Goal: Information Seeking & Learning: Check status

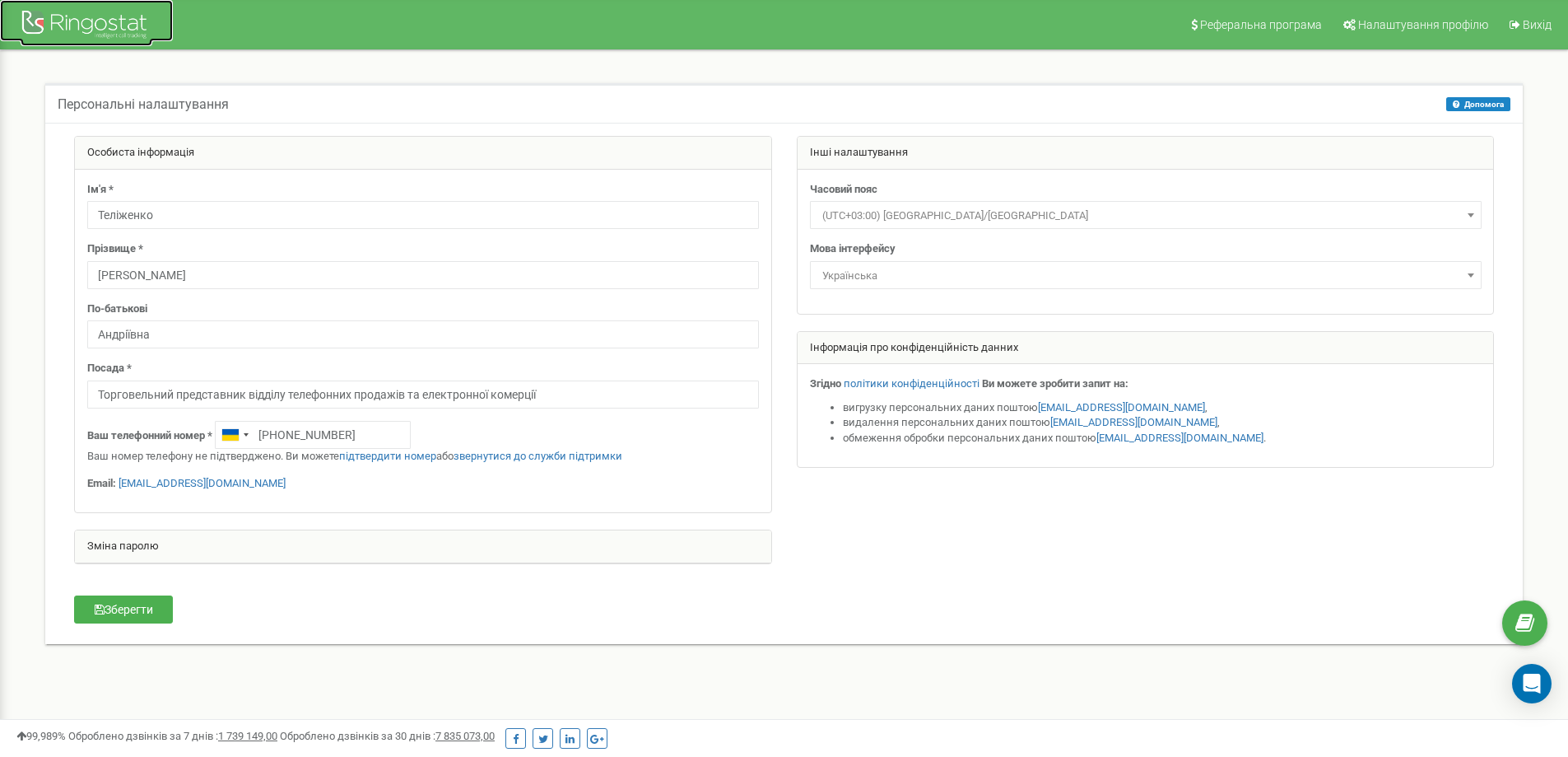
click at [96, 30] on div at bounding box center [86, 26] width 131 height 39
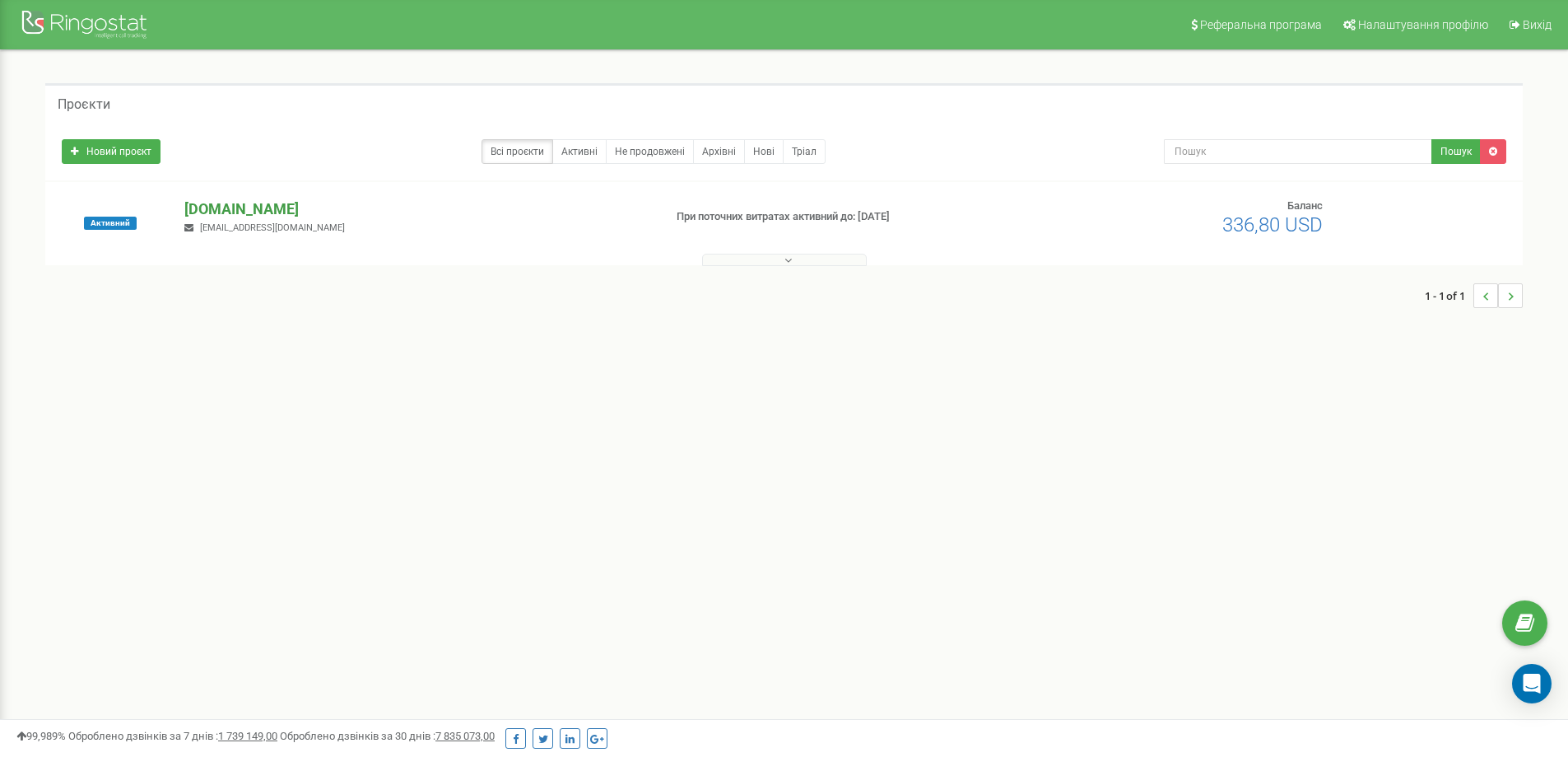
click at [223, 209] on p "[DOMAIN_NAME]" at bounding box center [416, 209] width 465 height 21
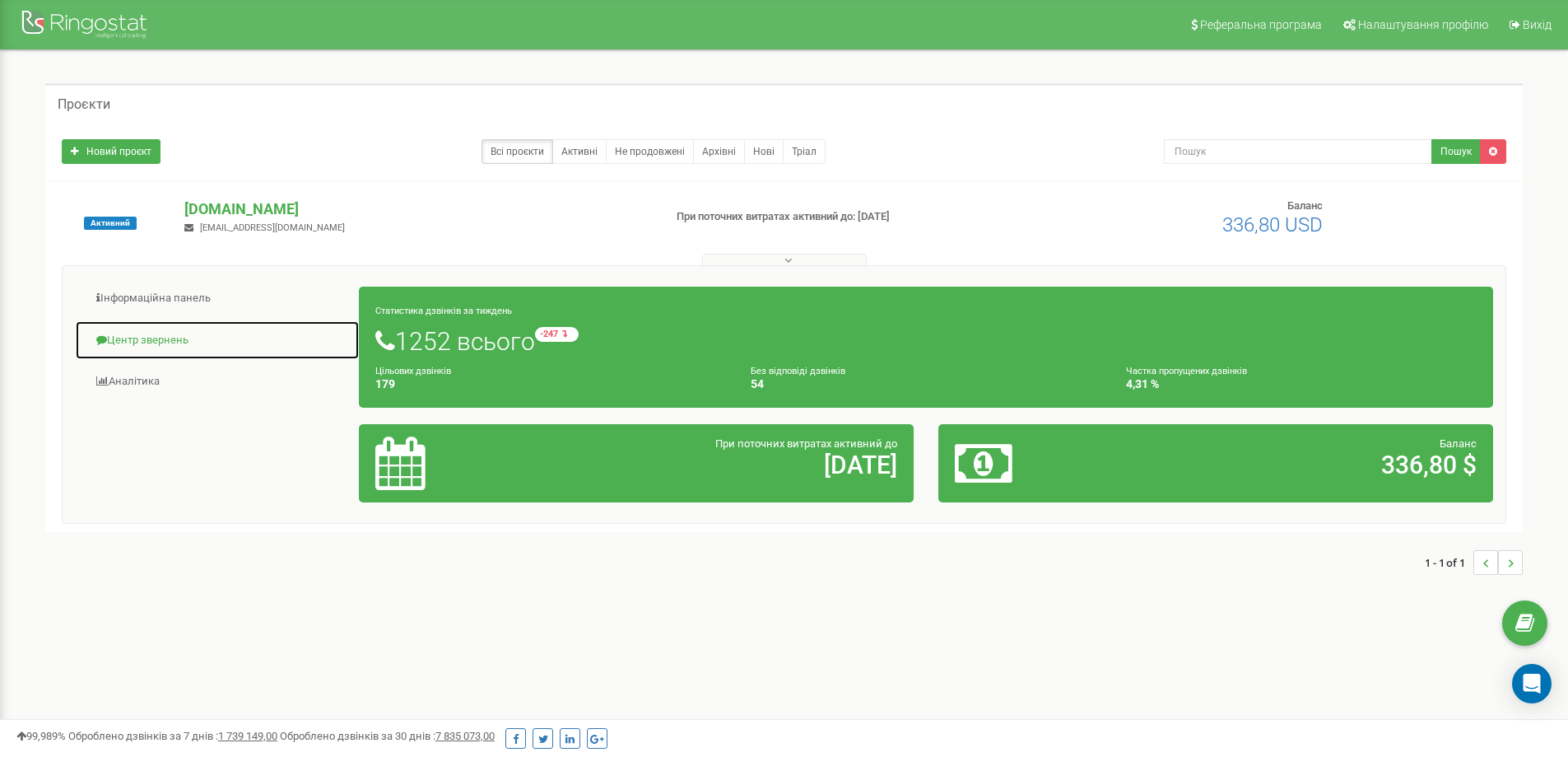
click at [159, 338] on link "Центр звернень" at bounding box center [217, 340] width 285 height 40
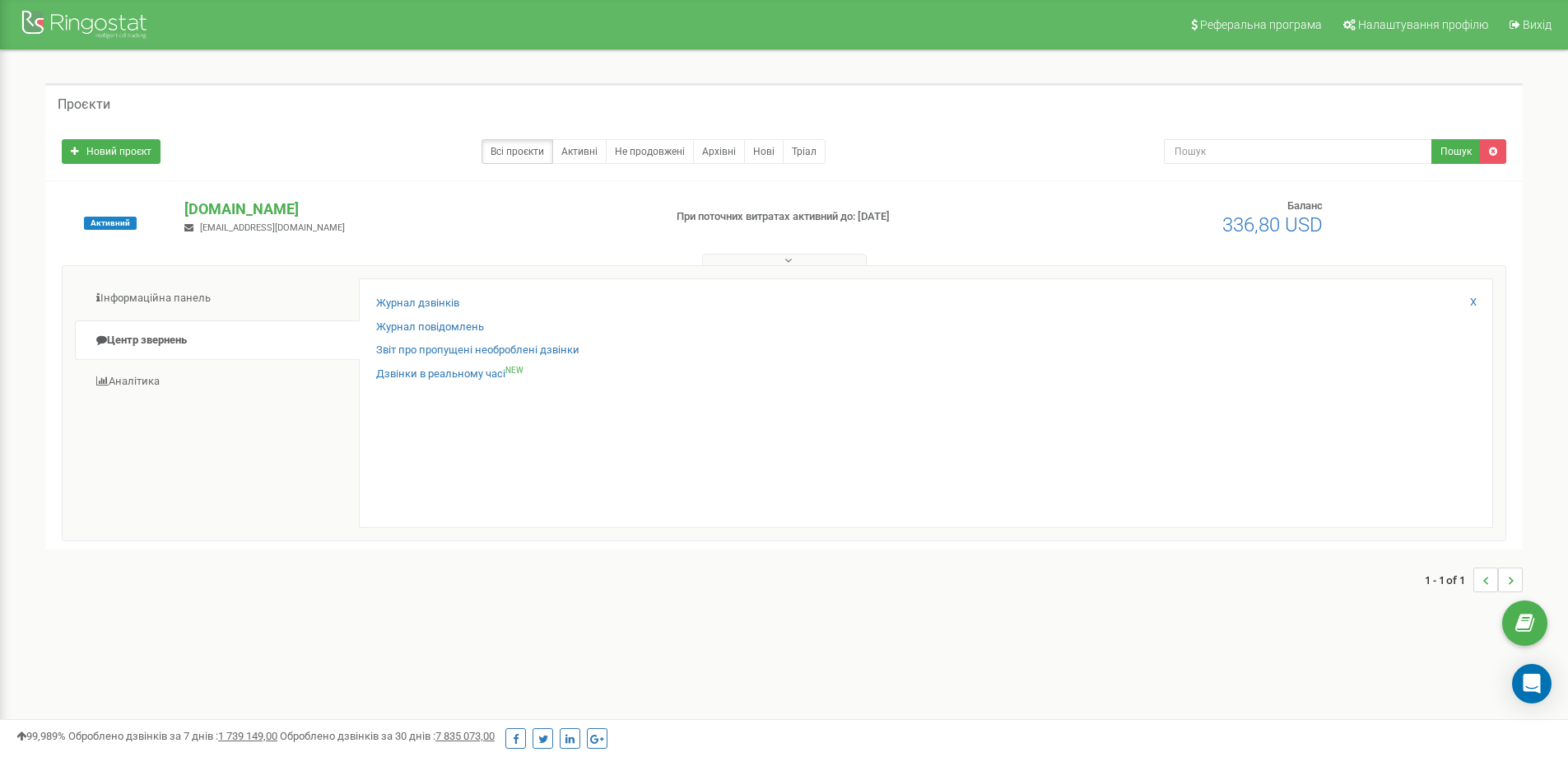
click at [424, 293] on div "Журнал дзвінків Журнал повідомлень Звіт про пропущені необроблені дзвінки Дзвін…" at bounding box center [925, 404] width 1134 height 250
click at [412, 304] on link "Журнал дзвінків" at bounding box center [417, 303] width 83 height 16
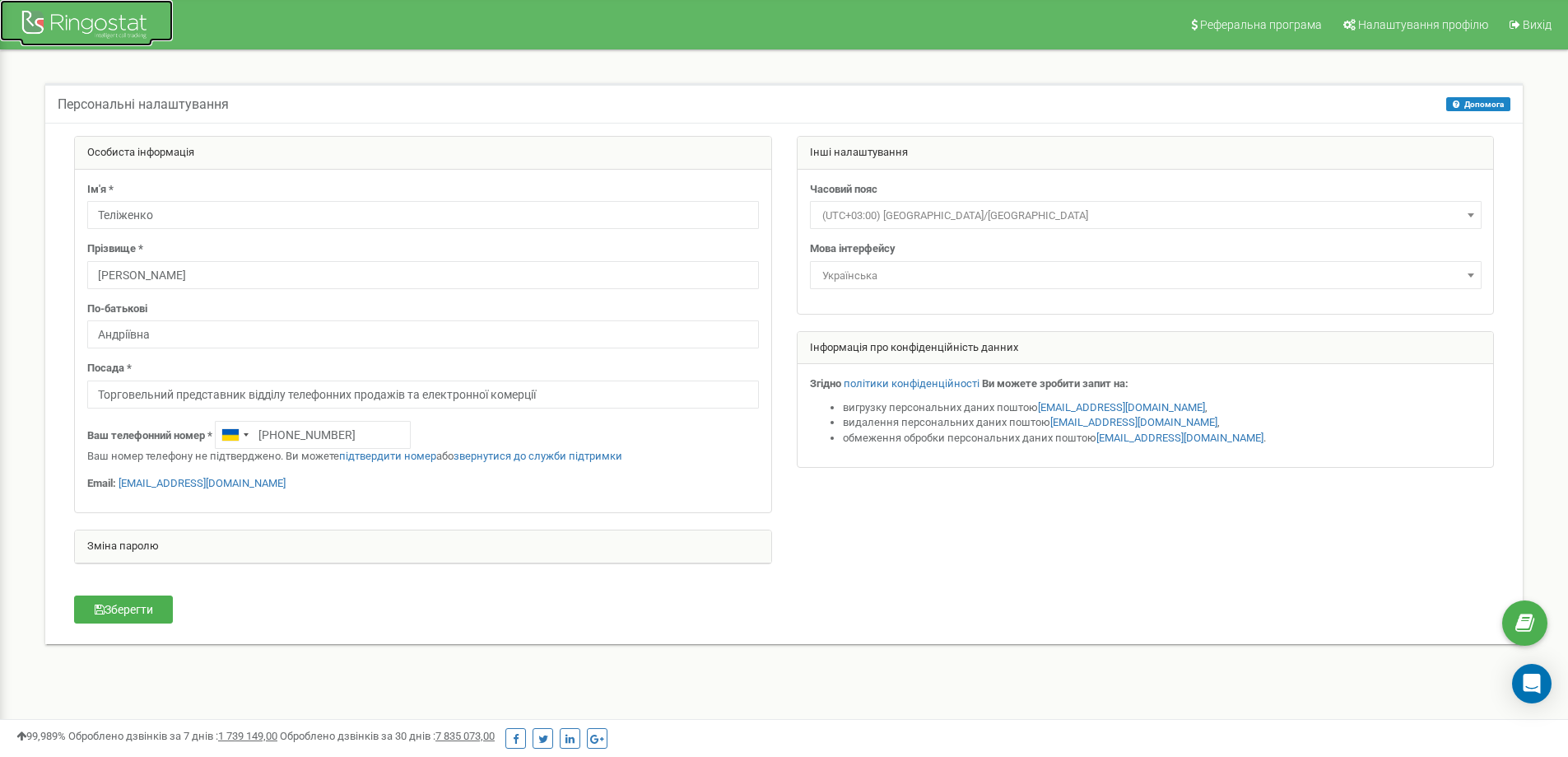
click at [81, 28] on div at bounding box center [86, 26] width 131 height 39
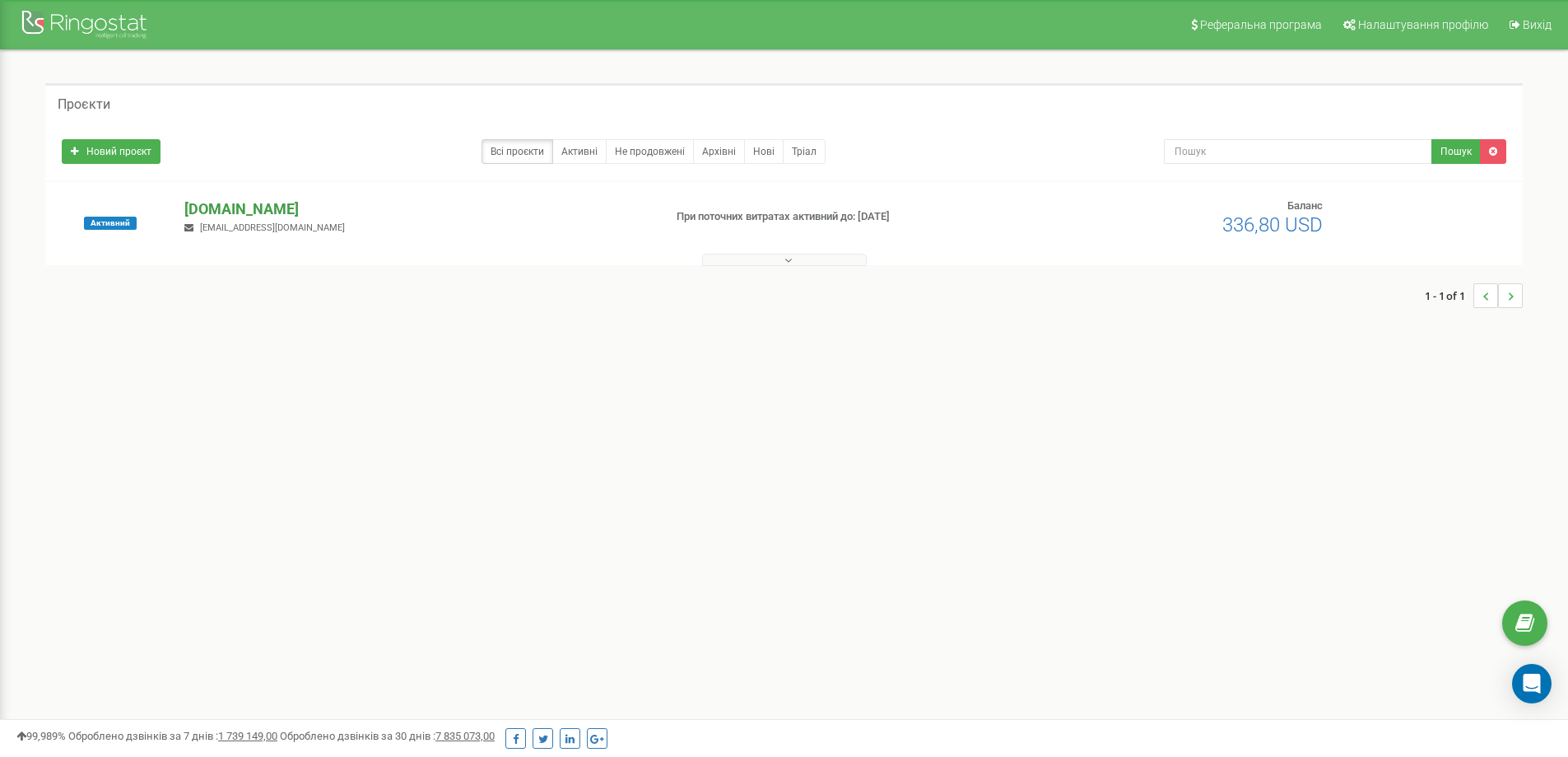
click at [238, 209] on p "[DOMAIN_NAME]" at bounding box center [416, 209] width 465 height 21
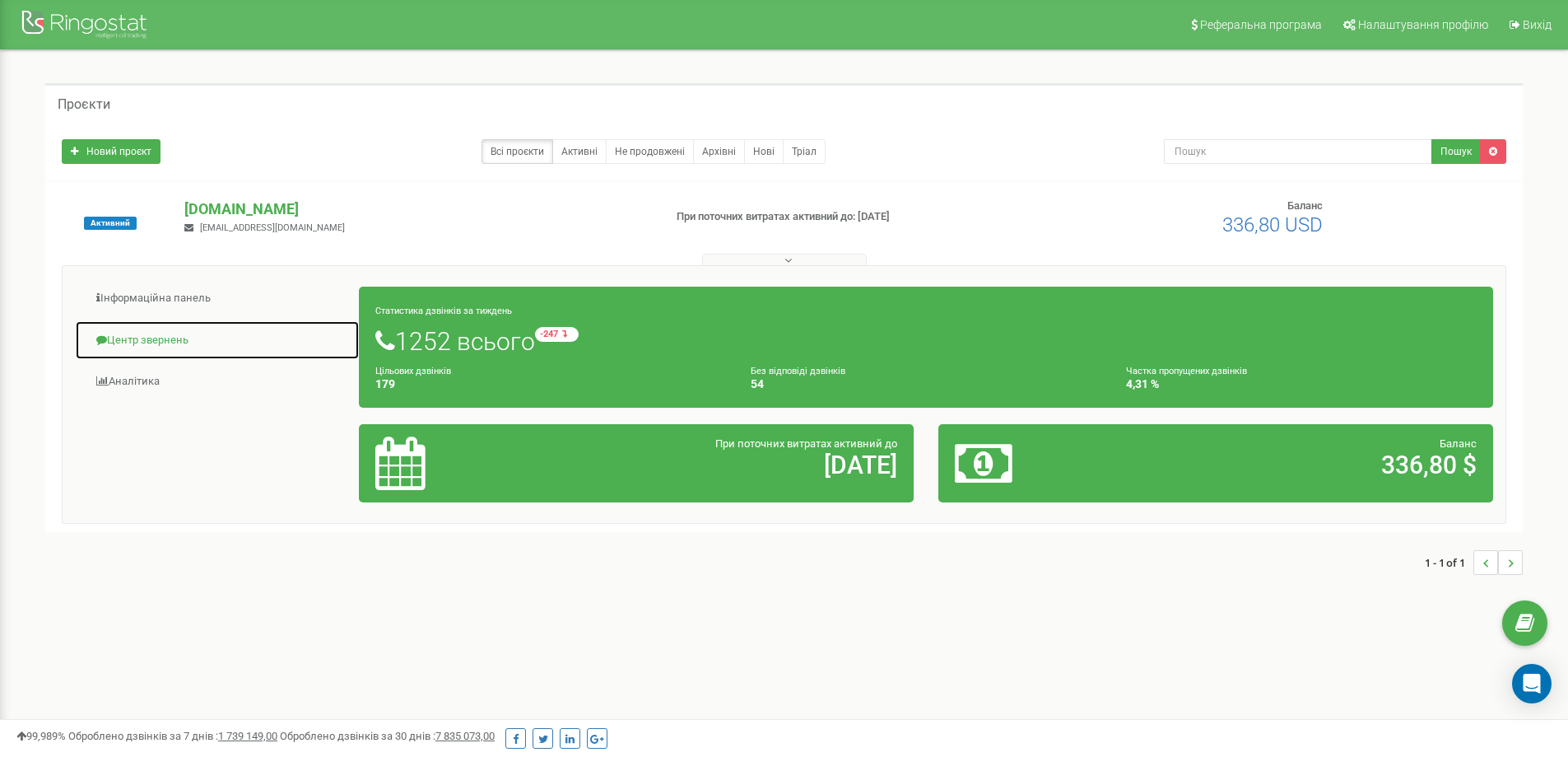
click at [175, 337] on link "Центр звернень" at bounding box center [217, 340] width 285 height 40
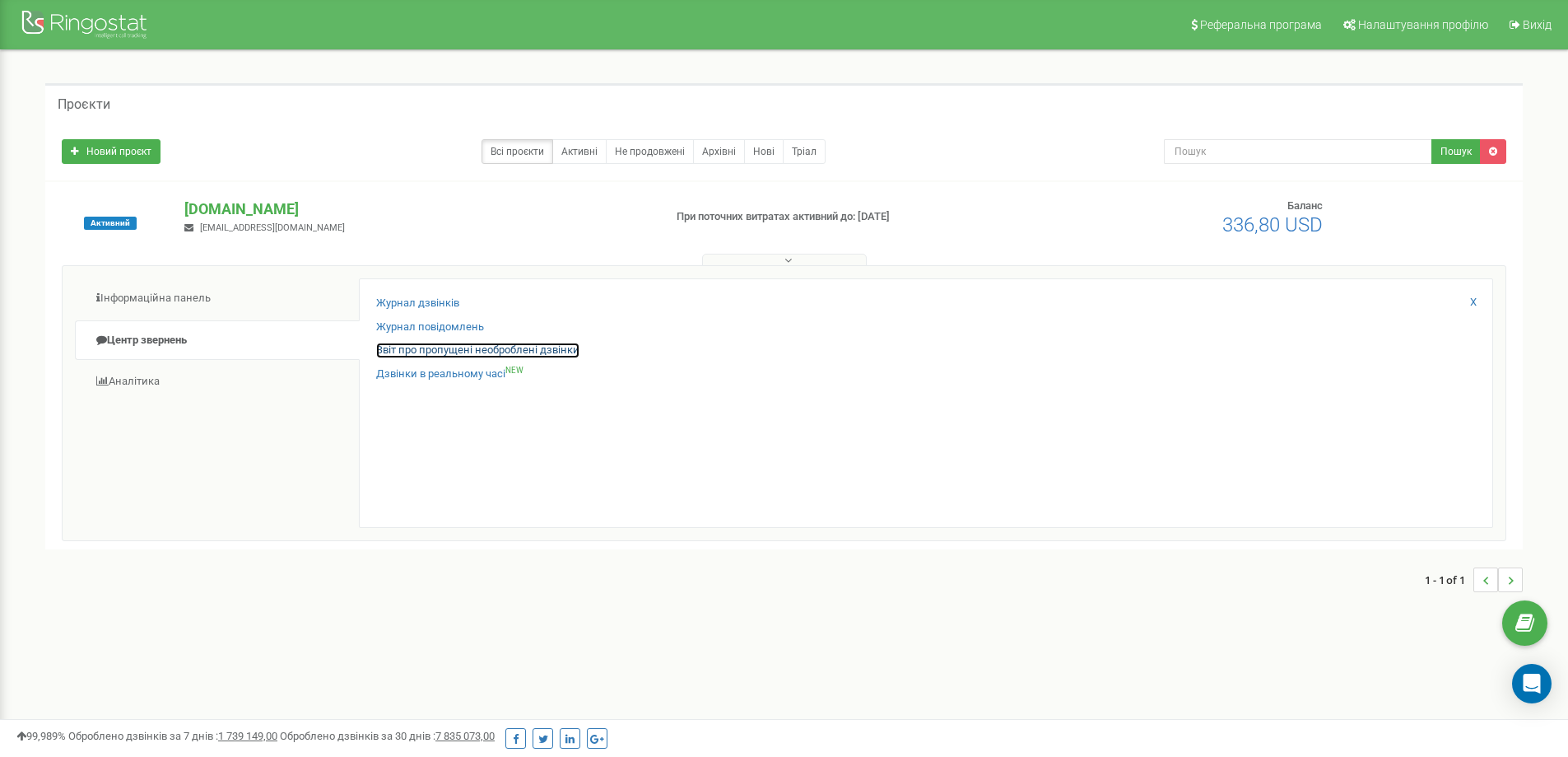
click at [428, 352] on link "Звіт про пропущені необроблені дзвінки" at bounding box center [478, 351] width 203 height 16
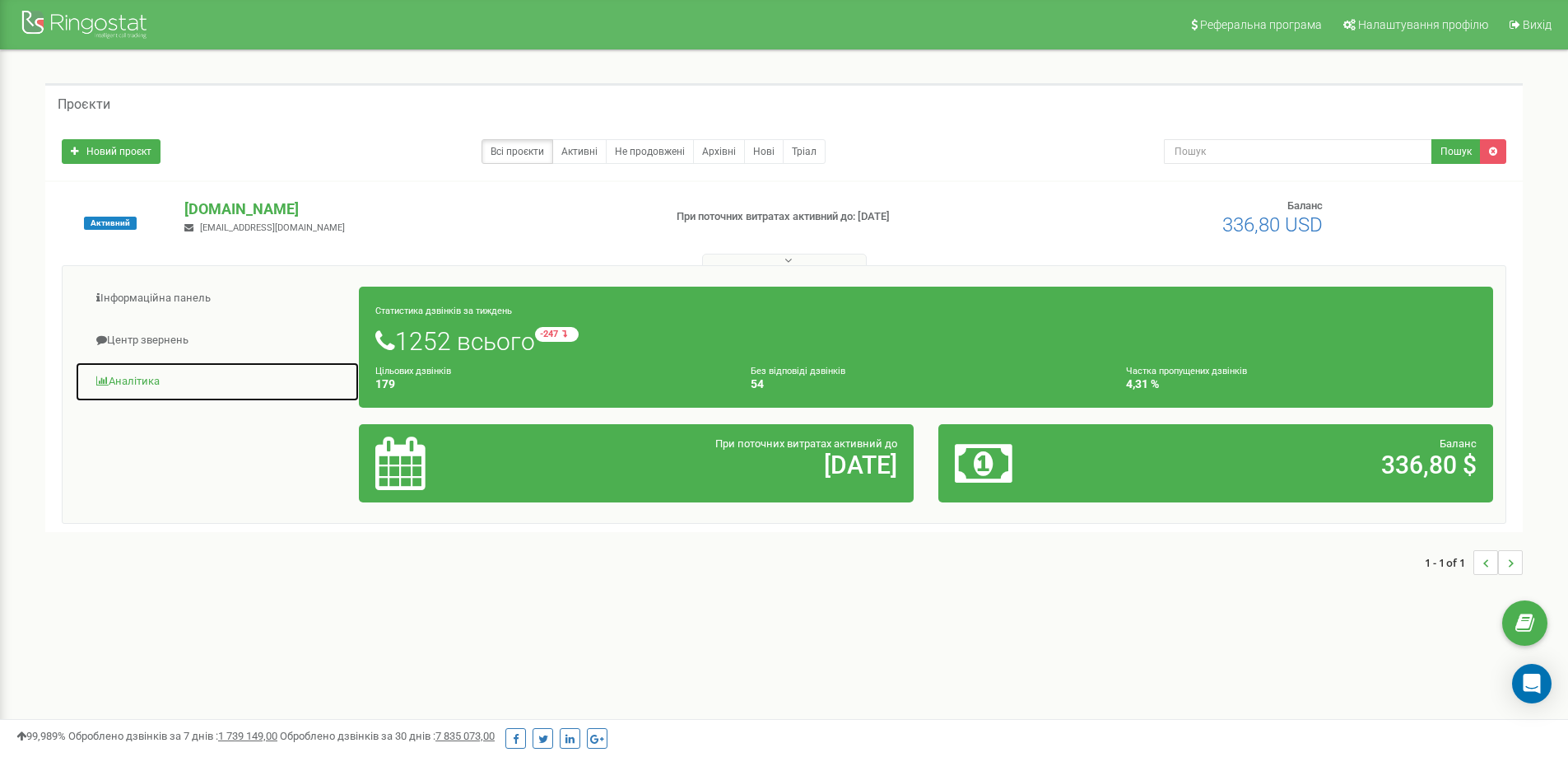
click at [134, 378] on link "Аналiтика" at bounding box center [217, 381] width 285 height 40
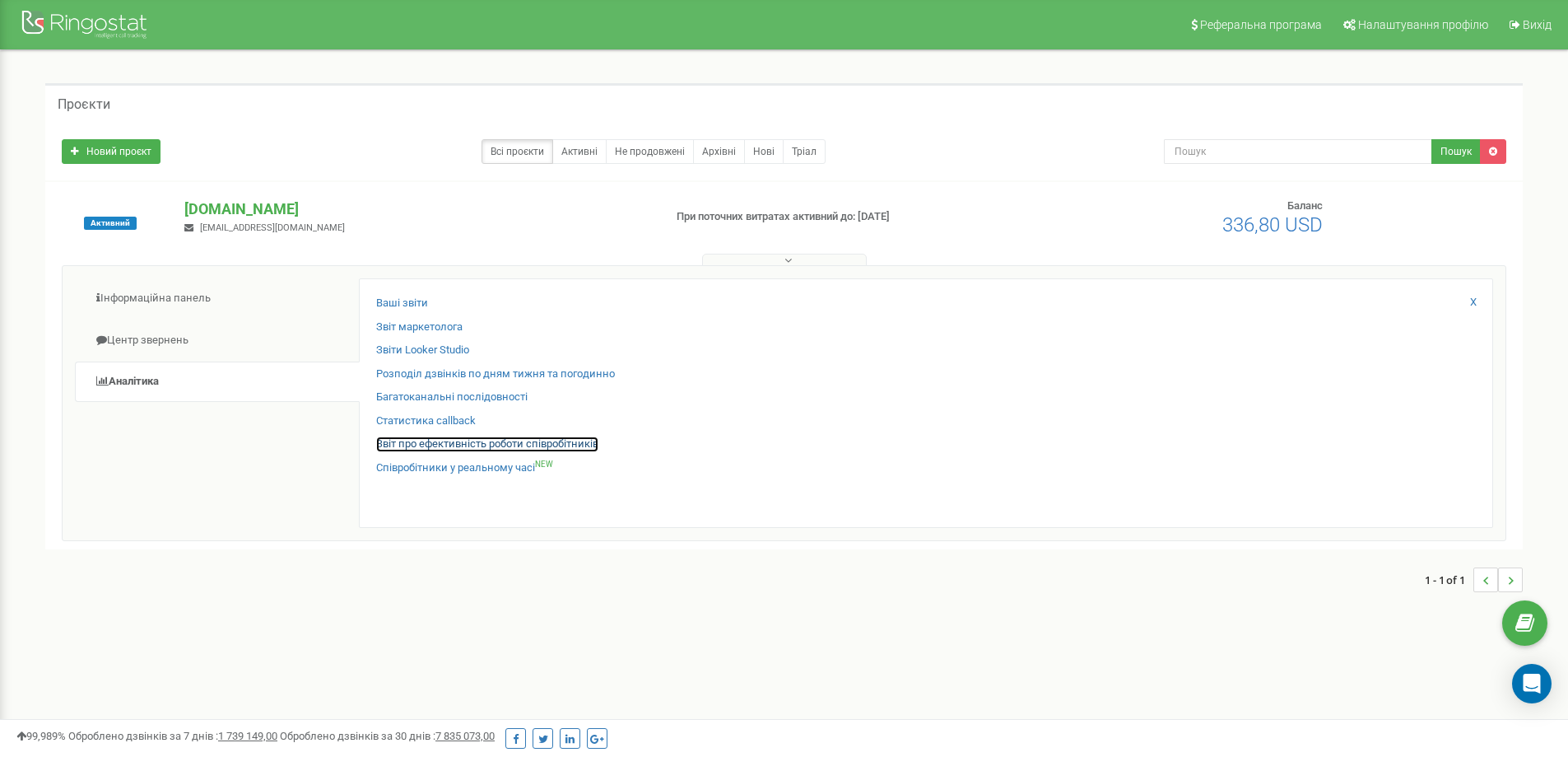
click at [463, 448] on link "Звіт про ефективність роботи співробітників" at bounding box center [487, 444] width 223 height 16
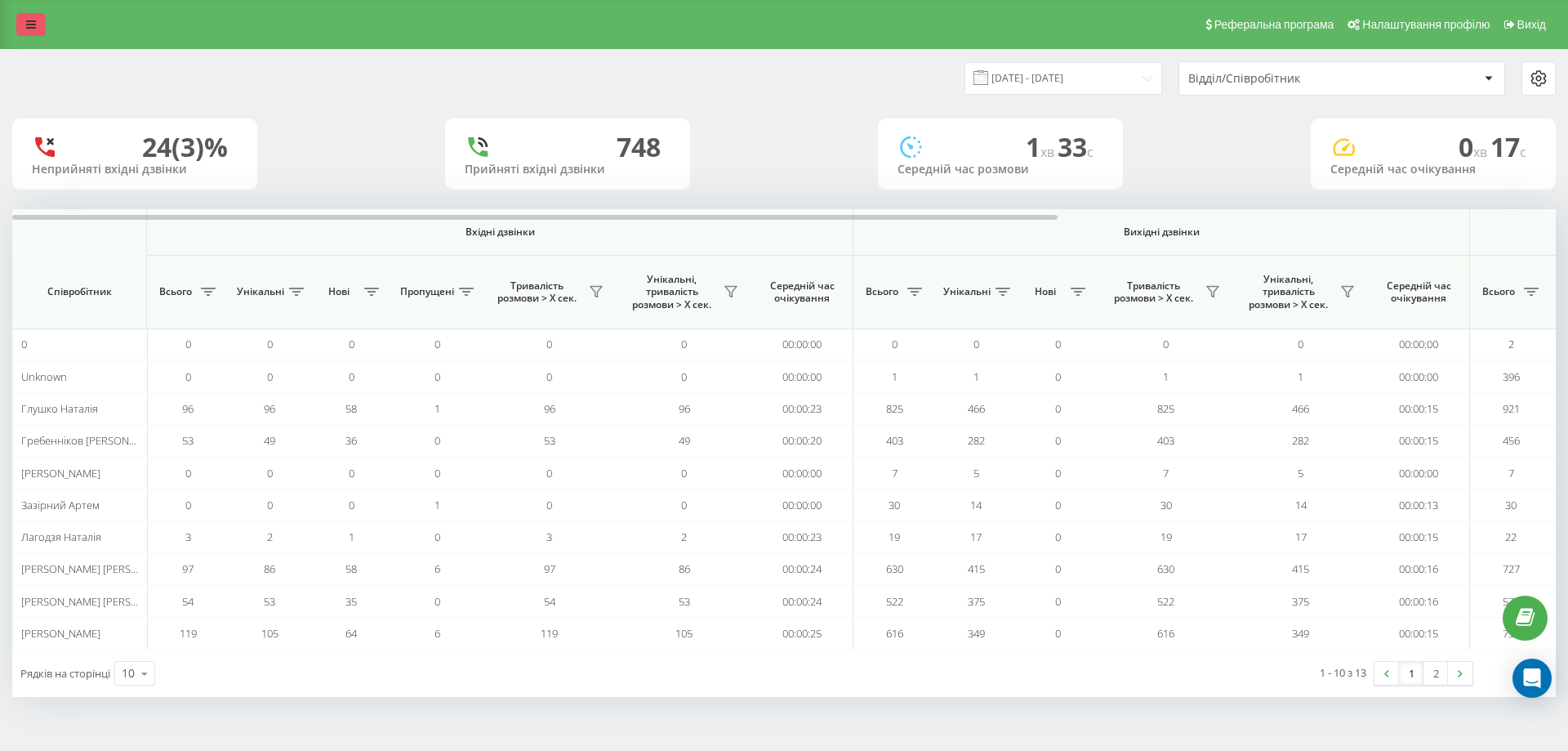
click at [18, 23] on link at bounding box center [31, 24] width 30 height 23
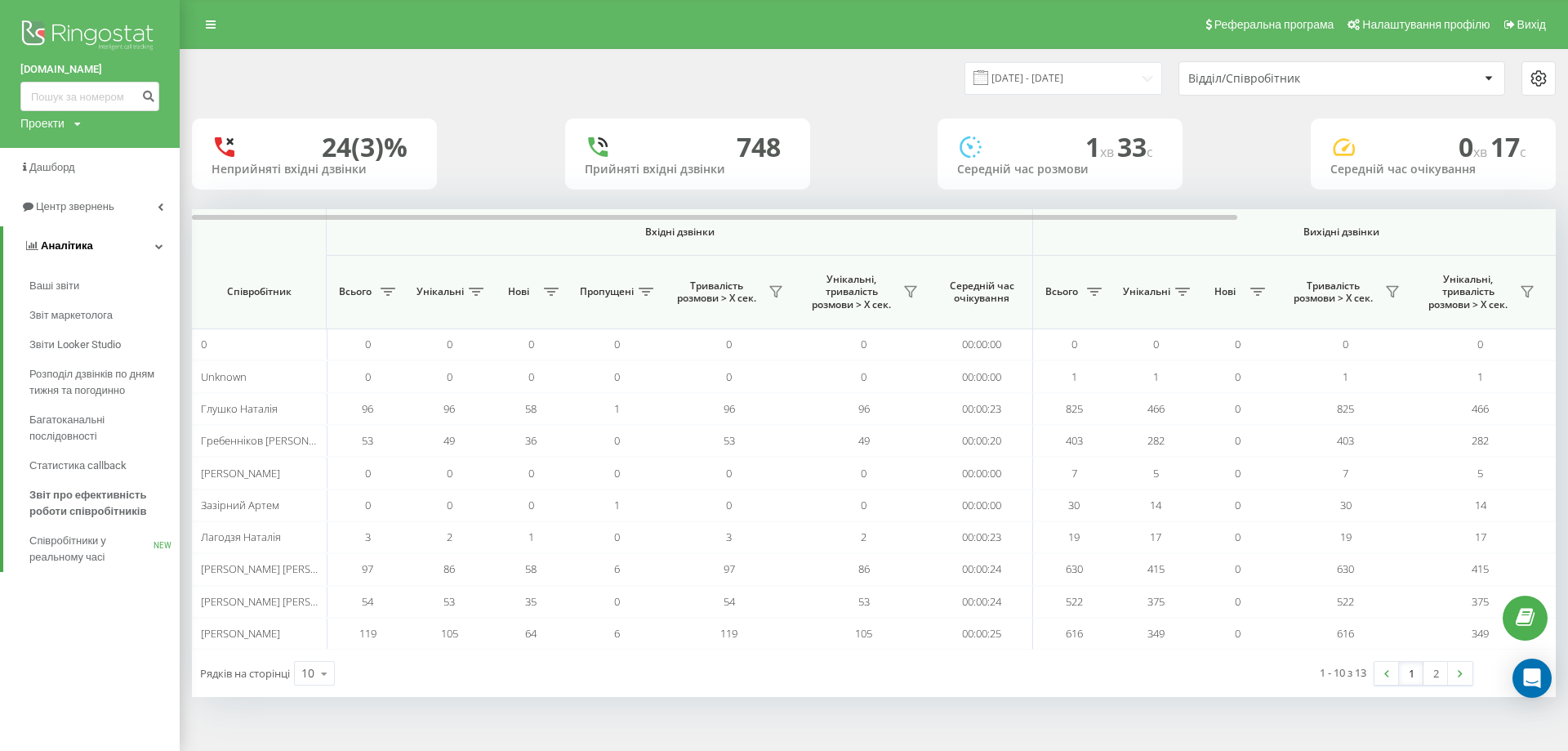
click at [91, 251] on span "Аналiтика" at bounding box center [67, 245] width 53 height 12
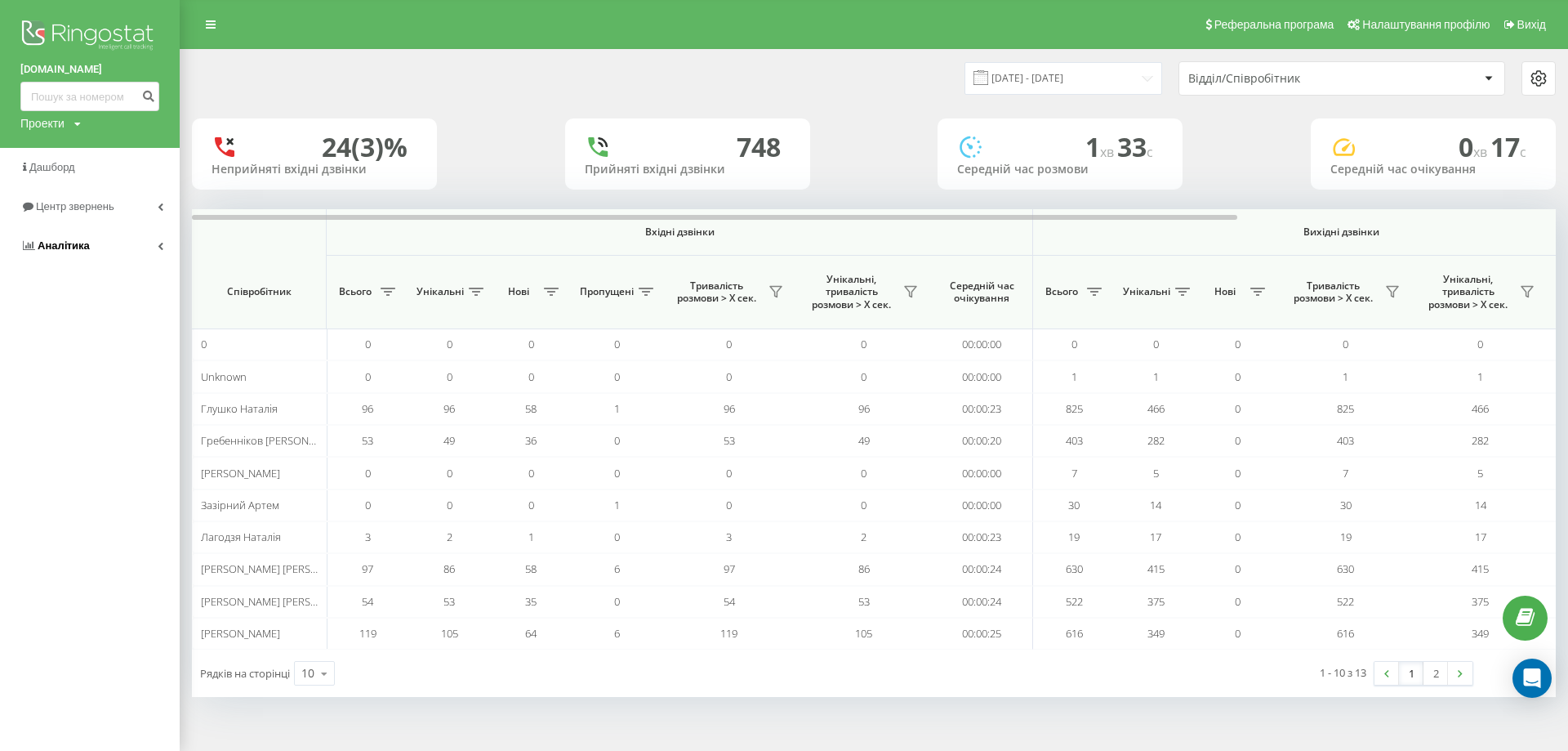
click at [136, 244] on link "Аналiтика" at bounding box center [90, 246] width 179 height 39
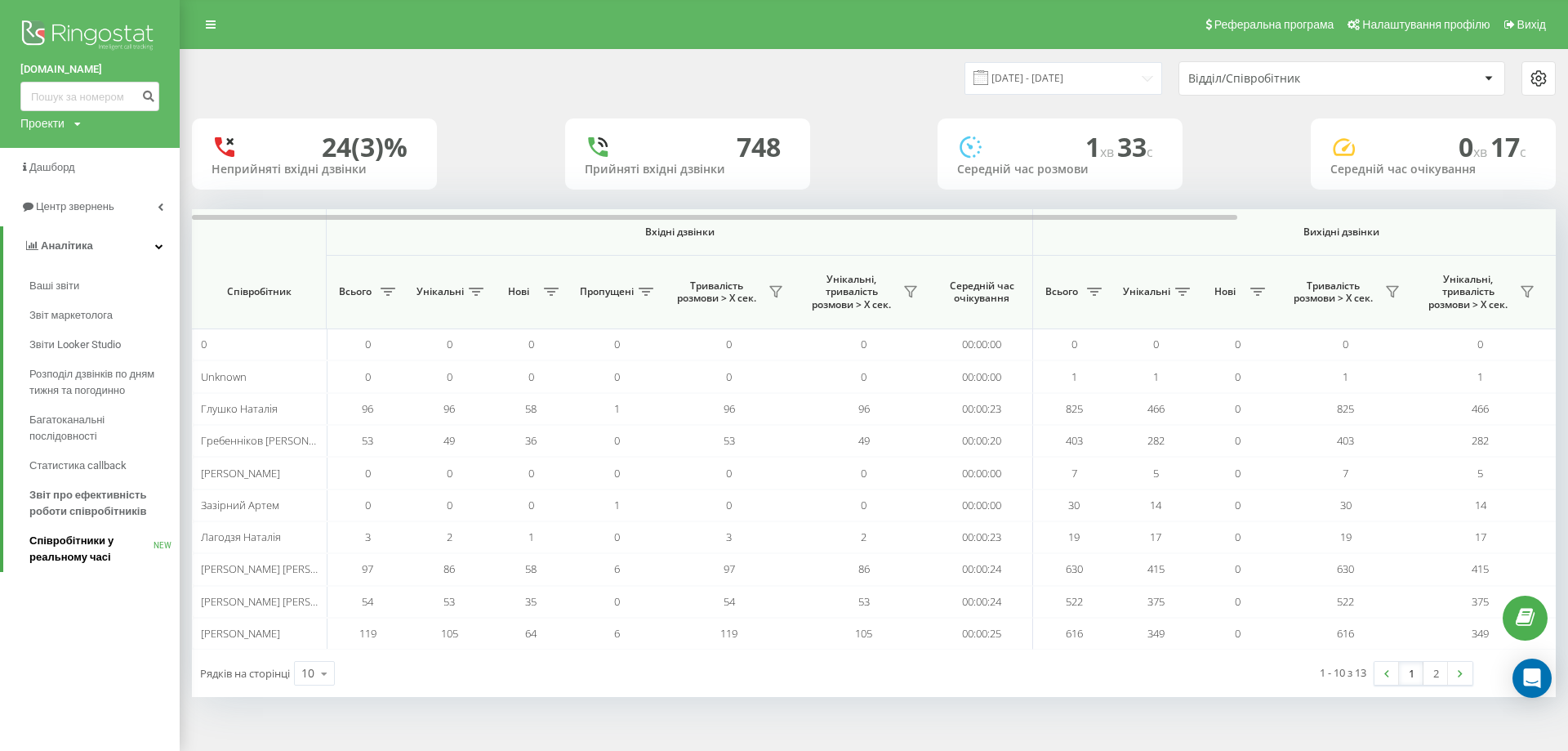
click at [104, 542] on span "Співробітники у реальному часі" at bounding box center [92, 548] width 124 height 32
